Goal: Task Accomplishment & Management: Manage account settings

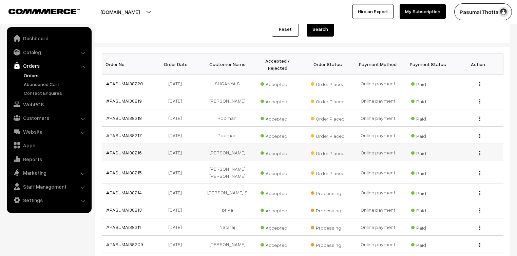
scroll to position [136, 0]
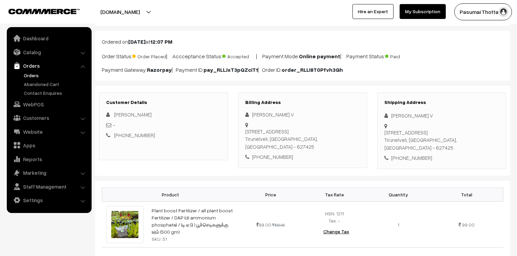
scroll to position [81, 0]
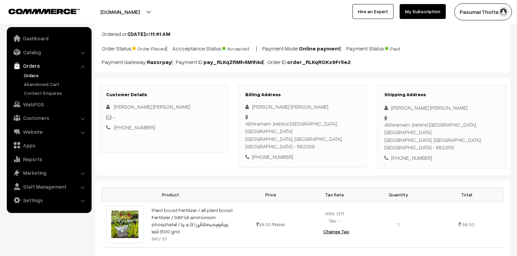
scroll to position [81, 0]
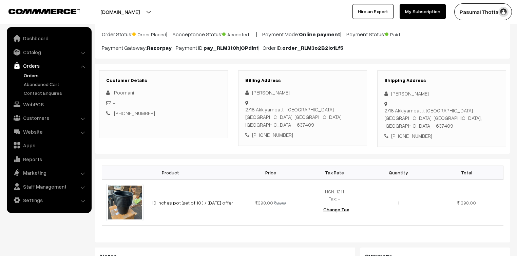
scroll to position [54, 0]
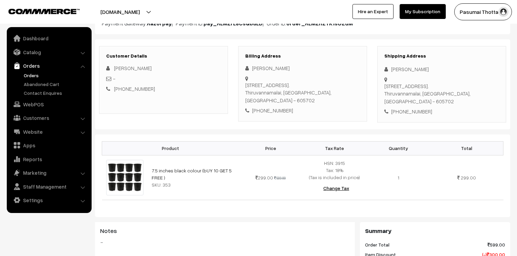
scroll to position [81, 0]
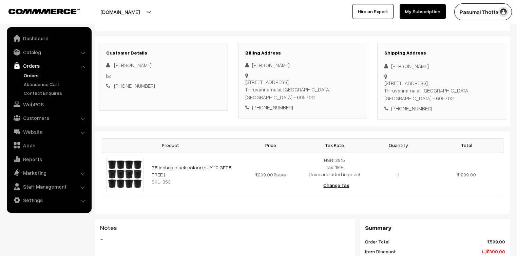
click at [471, 217] on div "Product Price Tax Rate Quantity Total 7.5 inches black colour (bUY 10 GET 5 FRE…" at bounding box center [302, 262] width 415 height 260
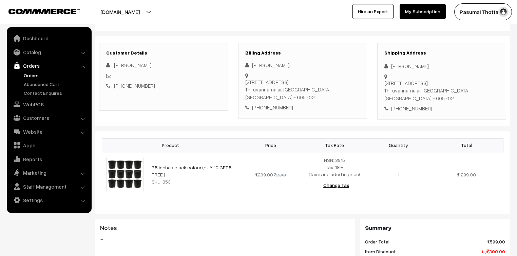
click at [472, 229] on h3 "Summary" at bounding box center [435, 227] width 140 height 7
